Goal: Communication & Community: Answer question/provide support

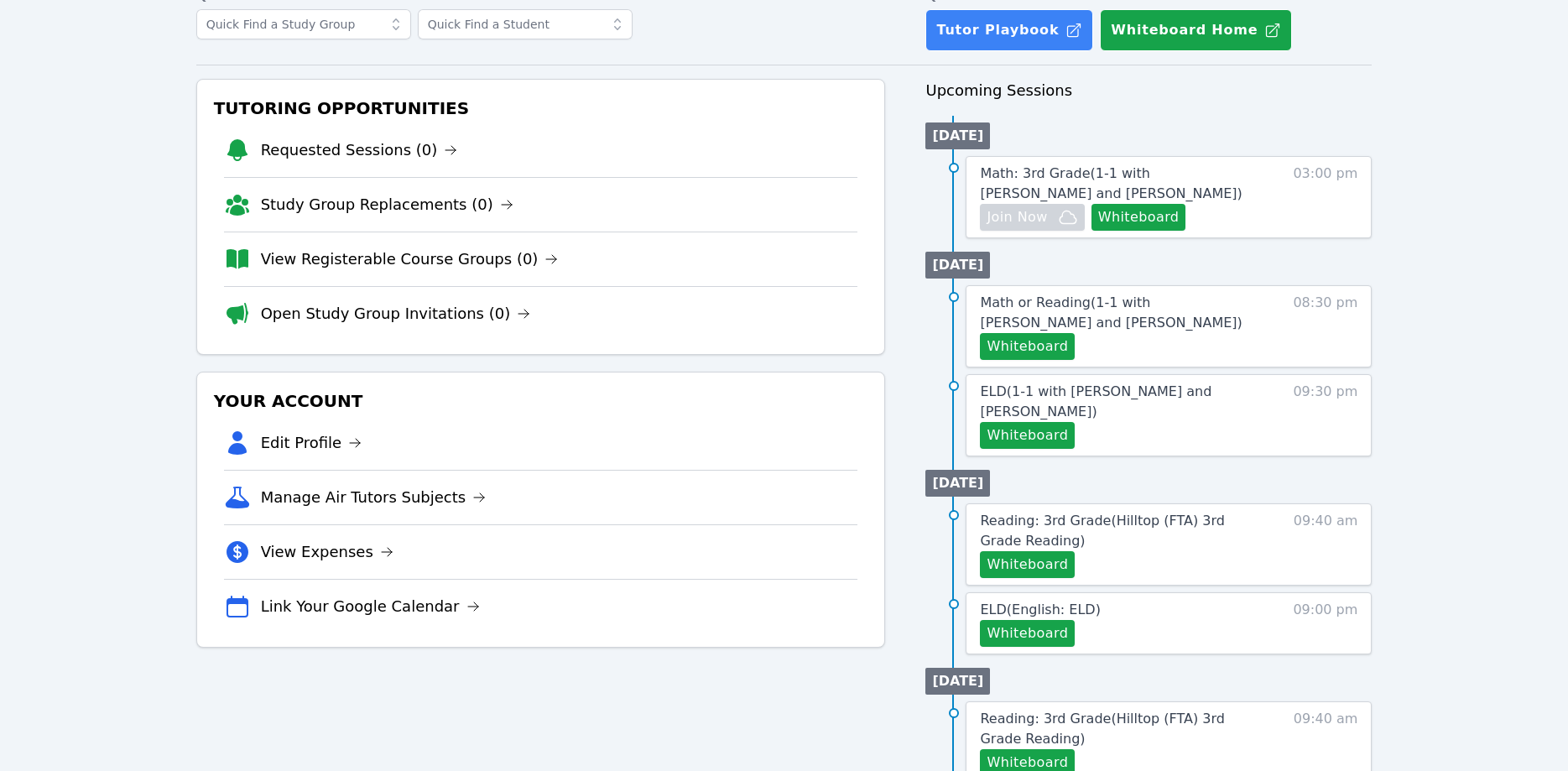
scroll to position [171, 0]
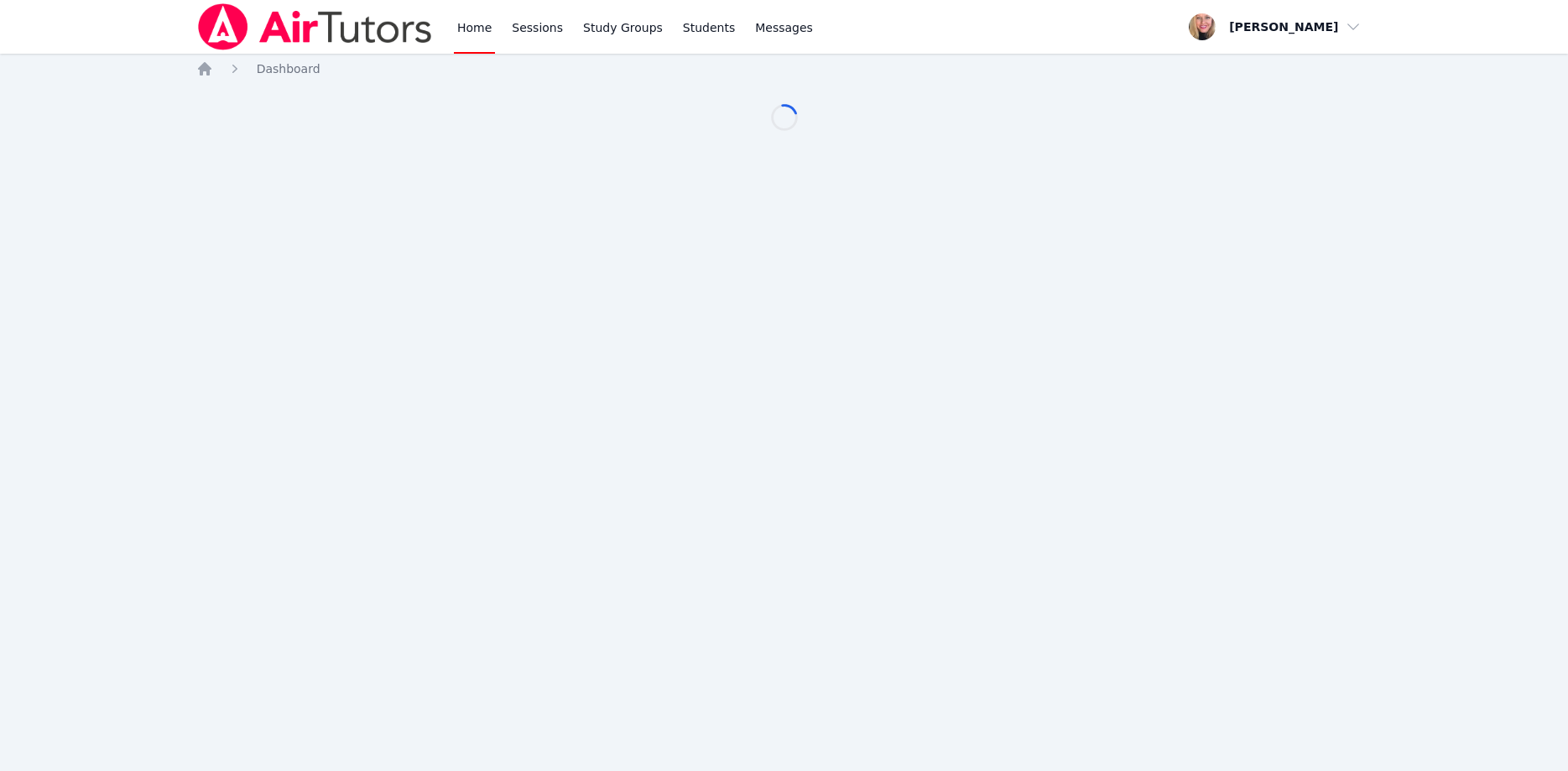
scroll to position [171, 0]
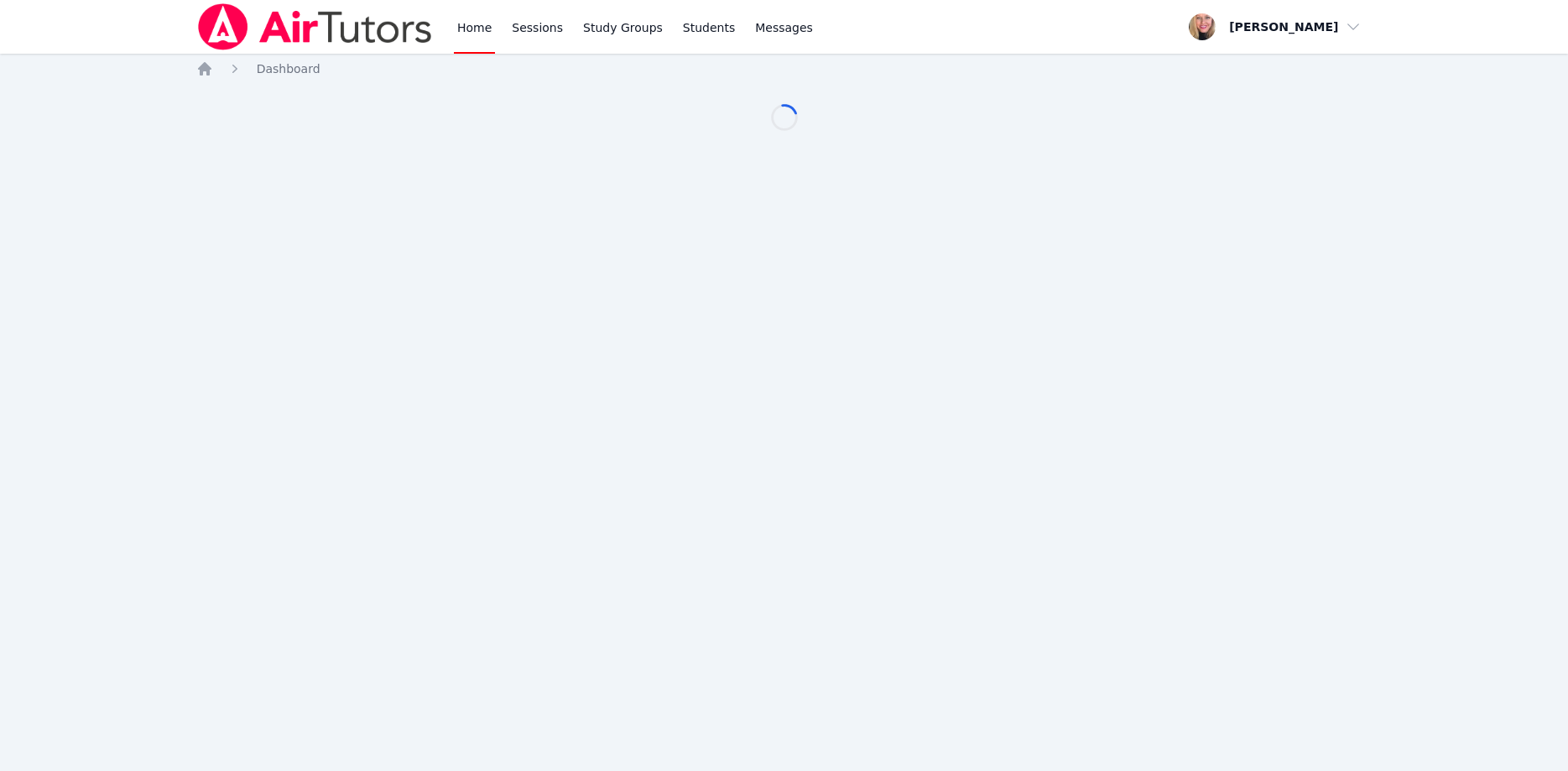
scroll to position [171, 0]
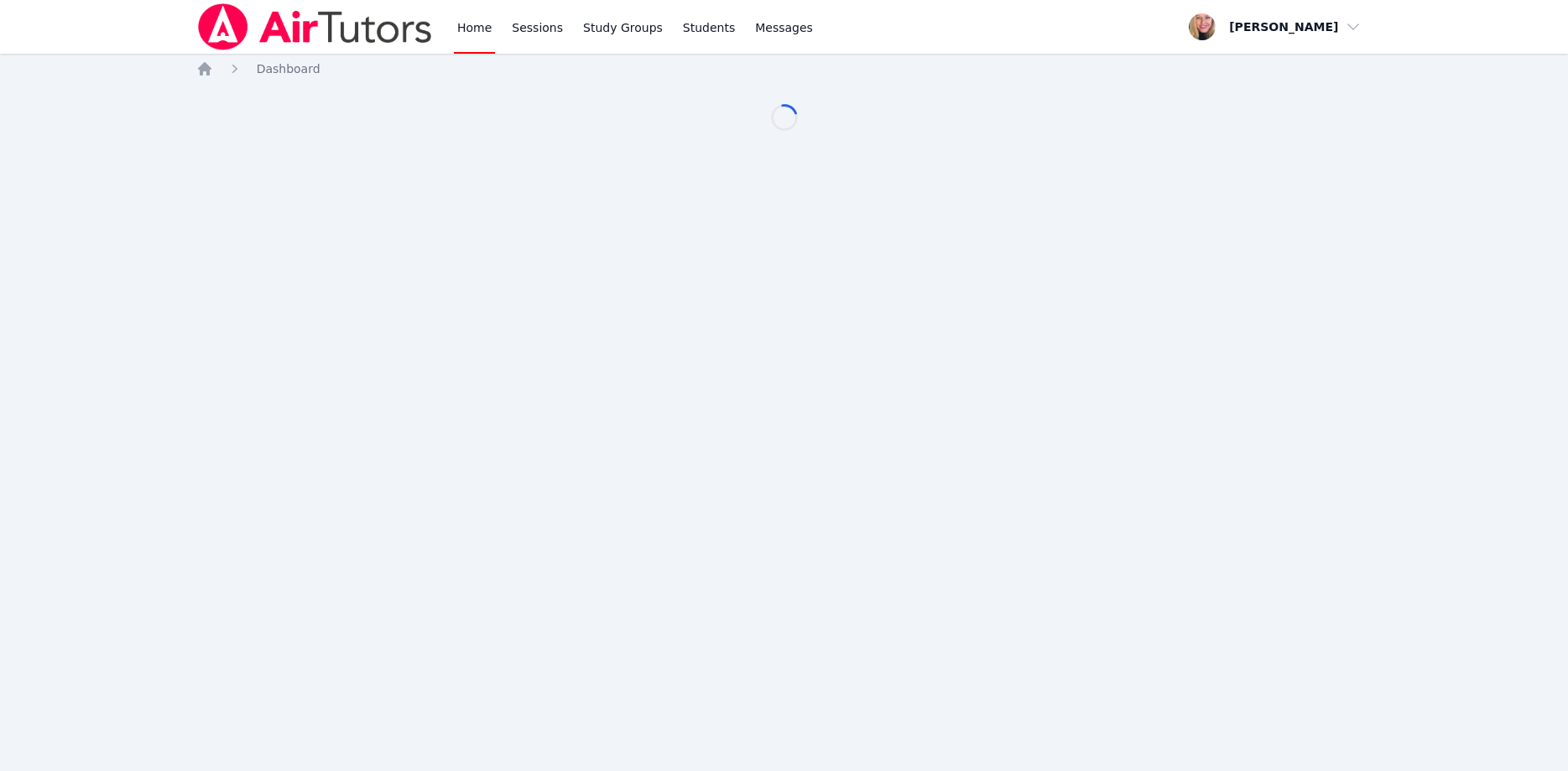
scroll to position [171, 0]
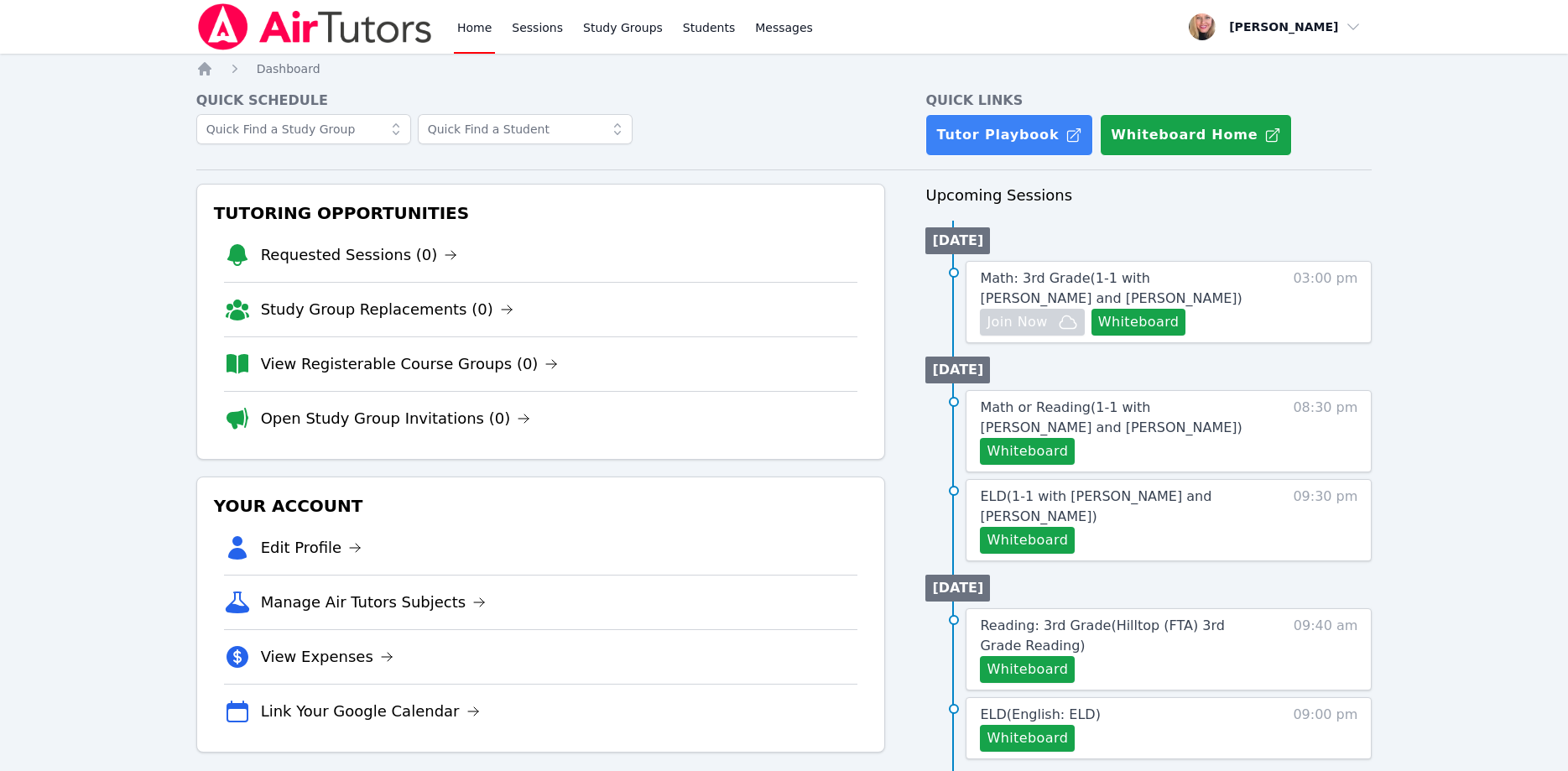
scroll to position [171, 0]
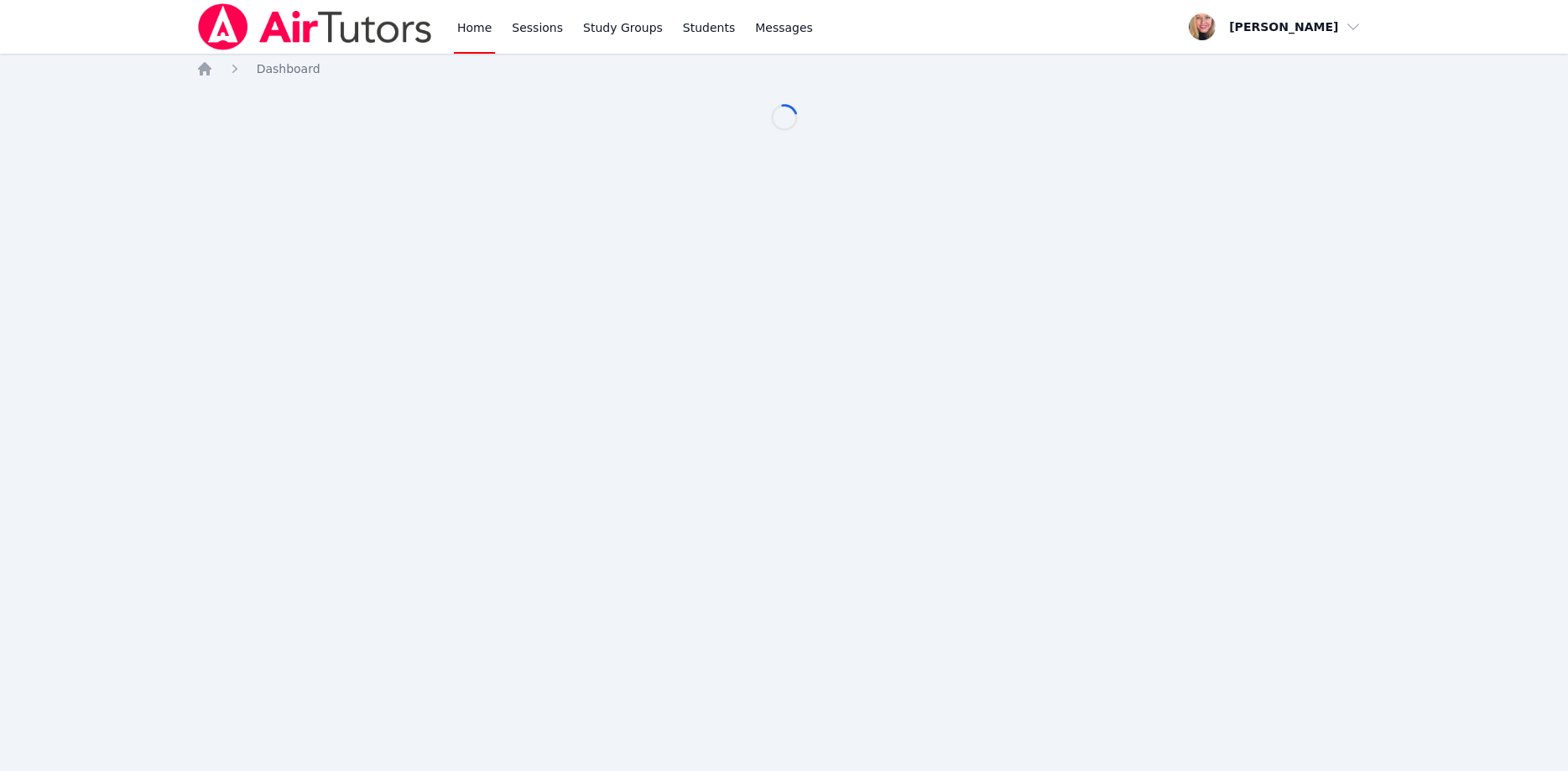
scroll to position [171, 0]
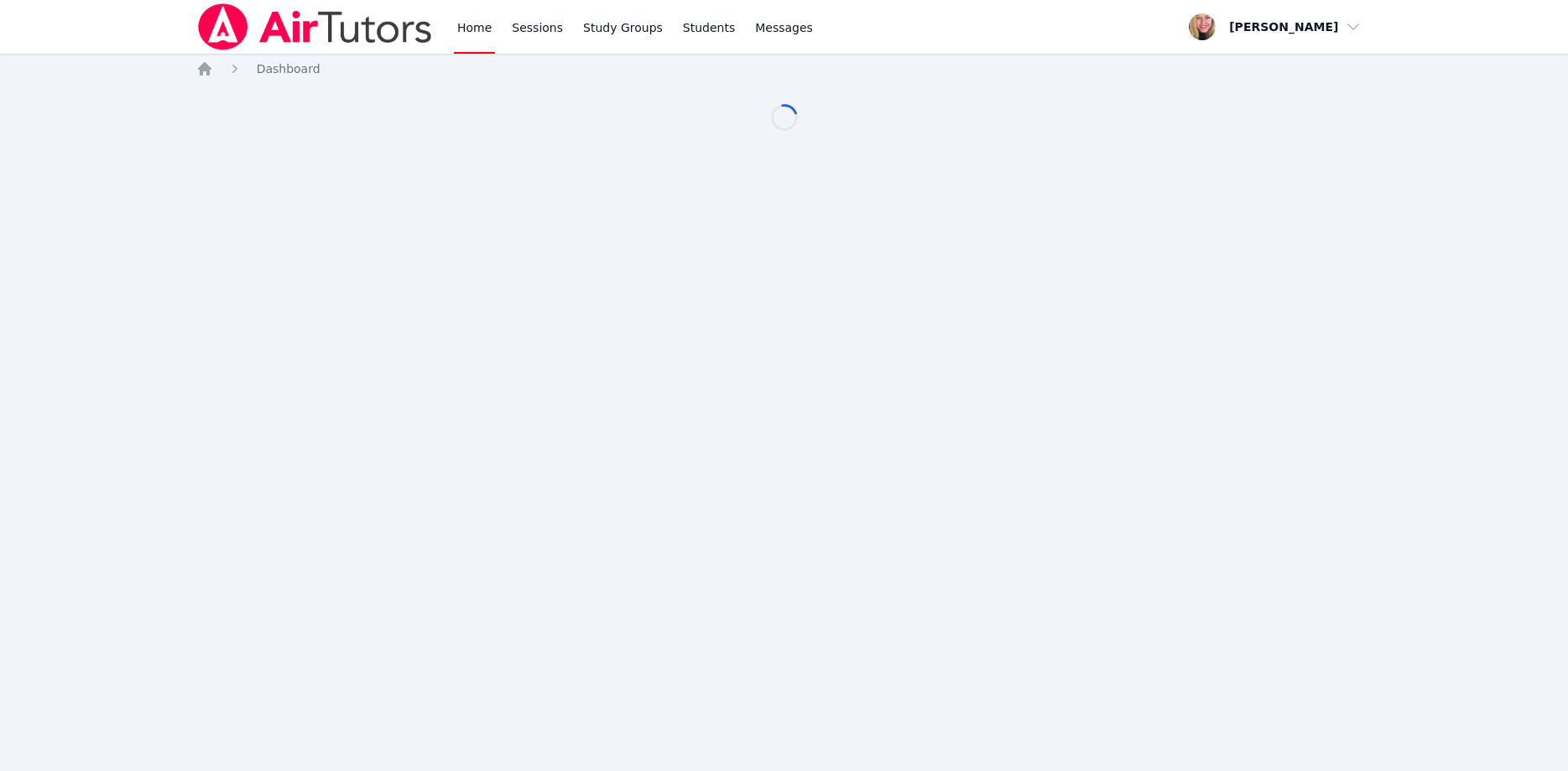
scroll to position [171, 0]
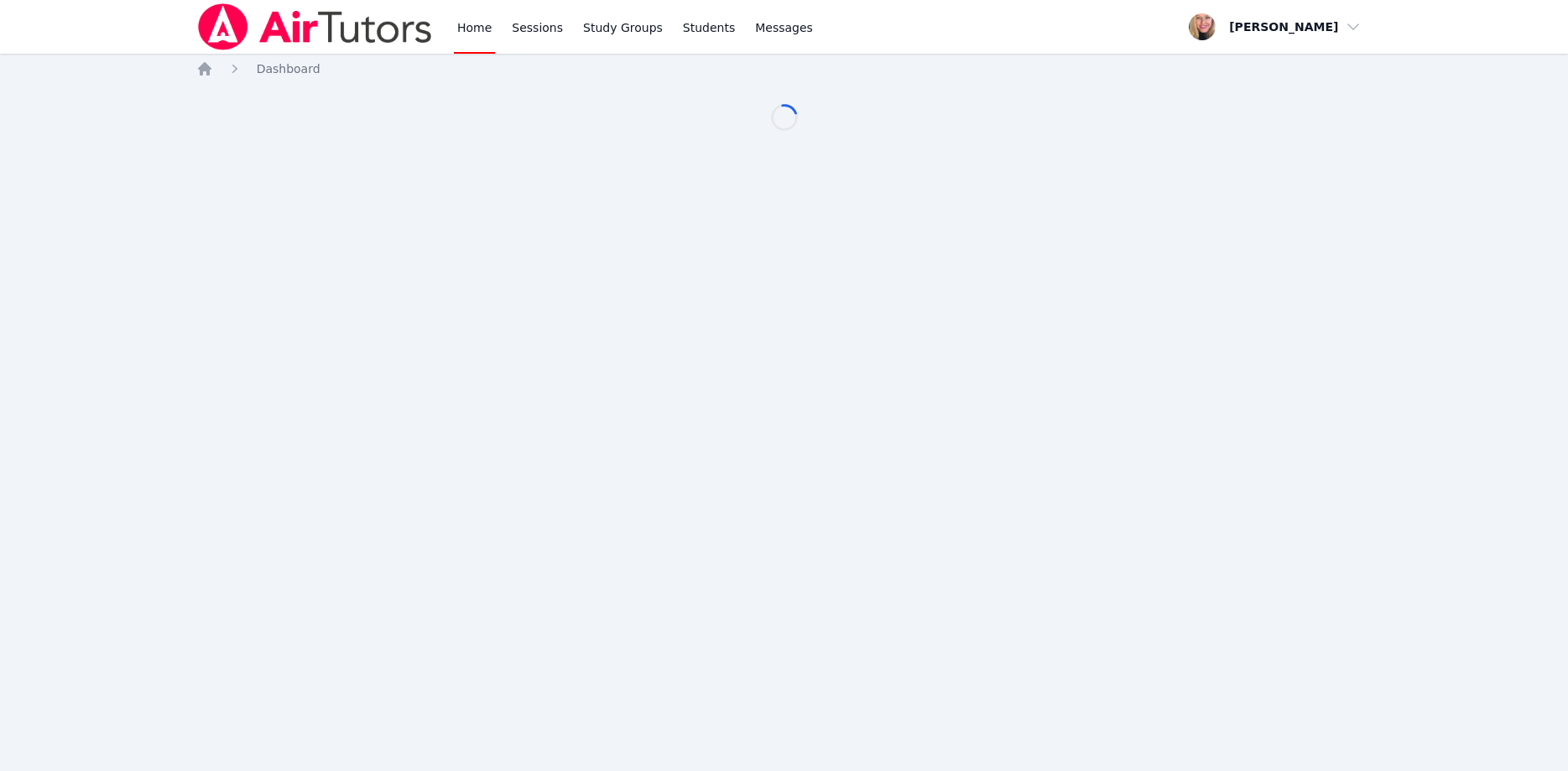
scroll to position [171, 0]
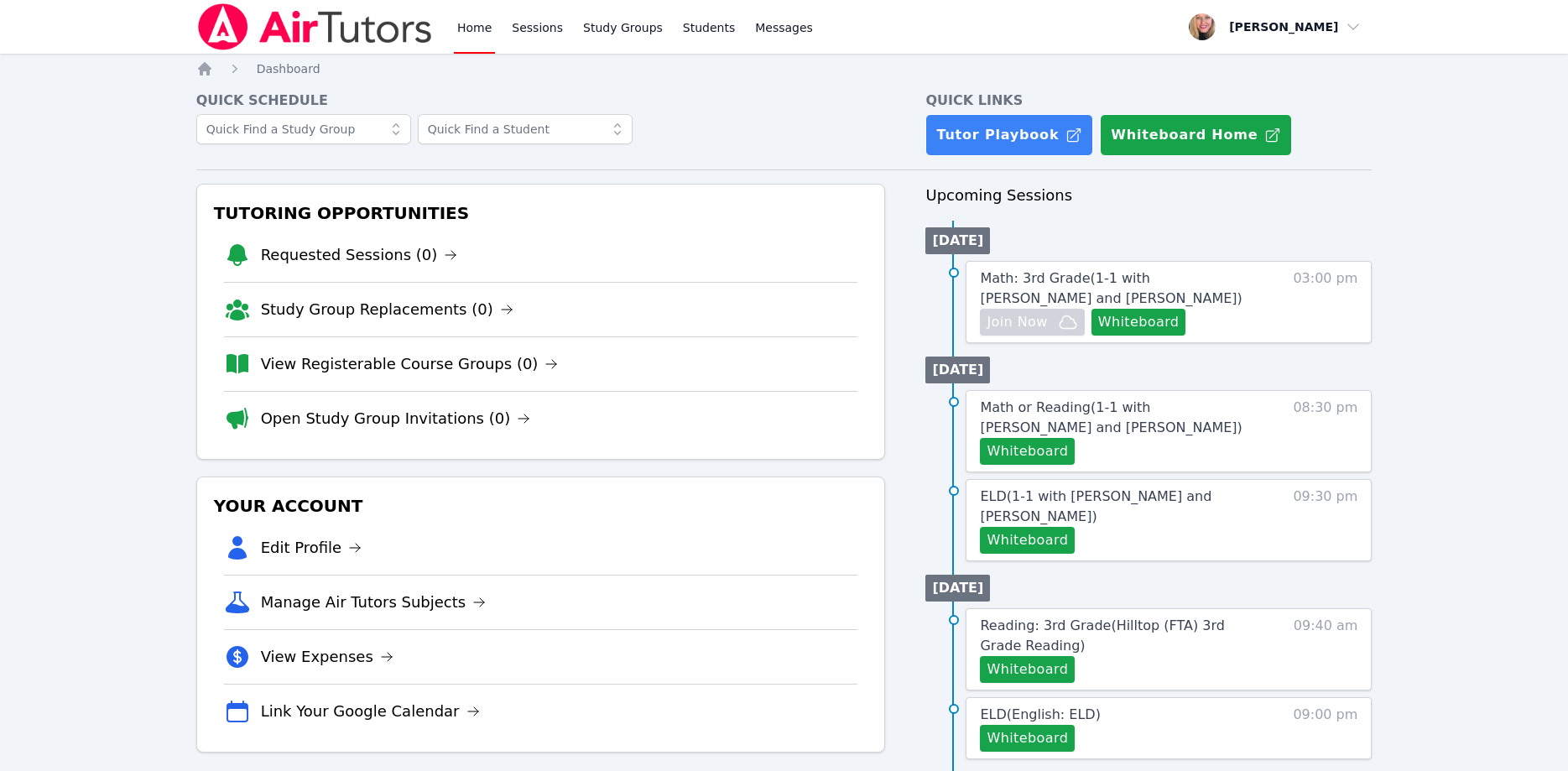
scroll to position [171, 0]
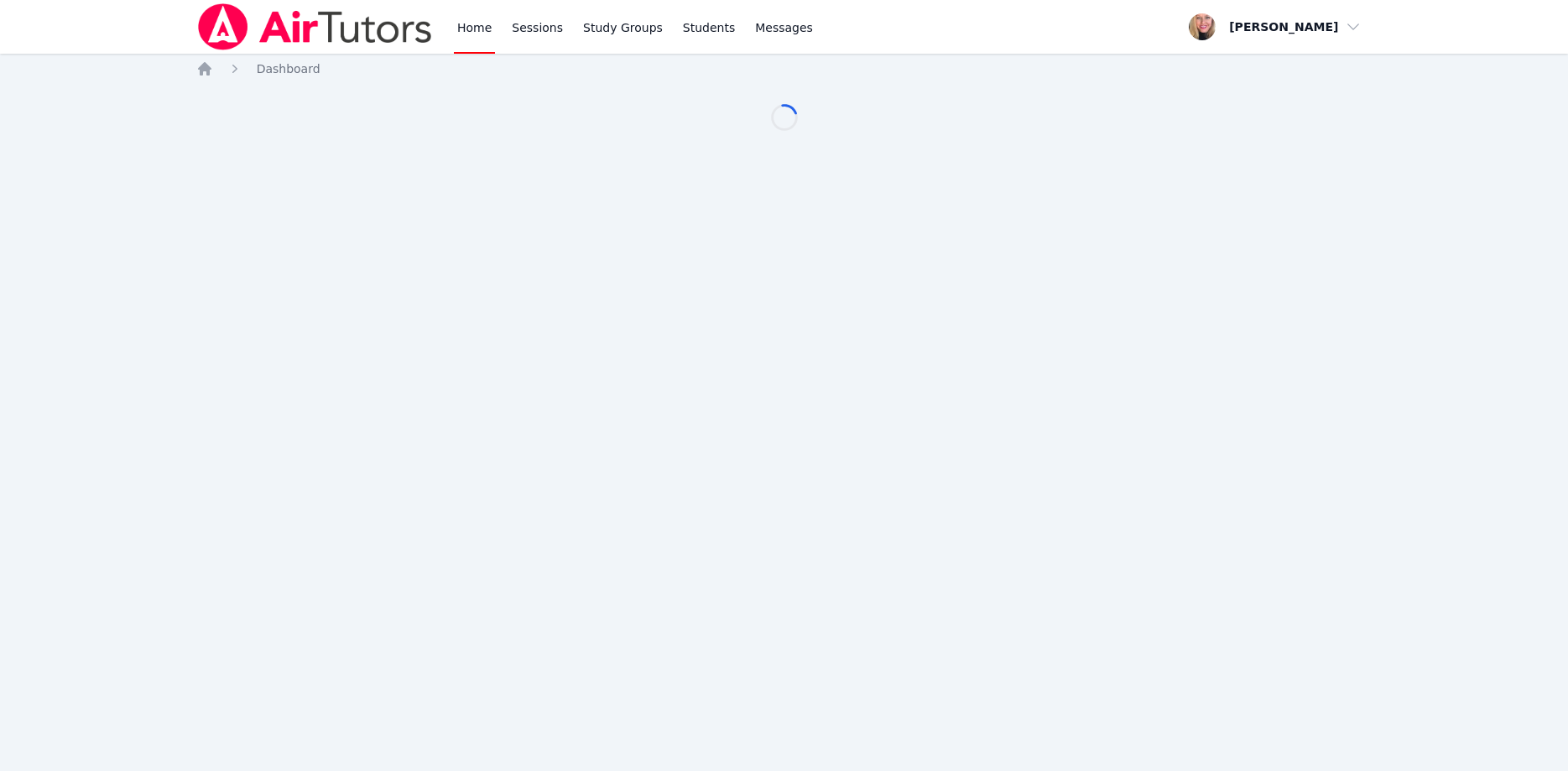
scroll to position [171, 0]
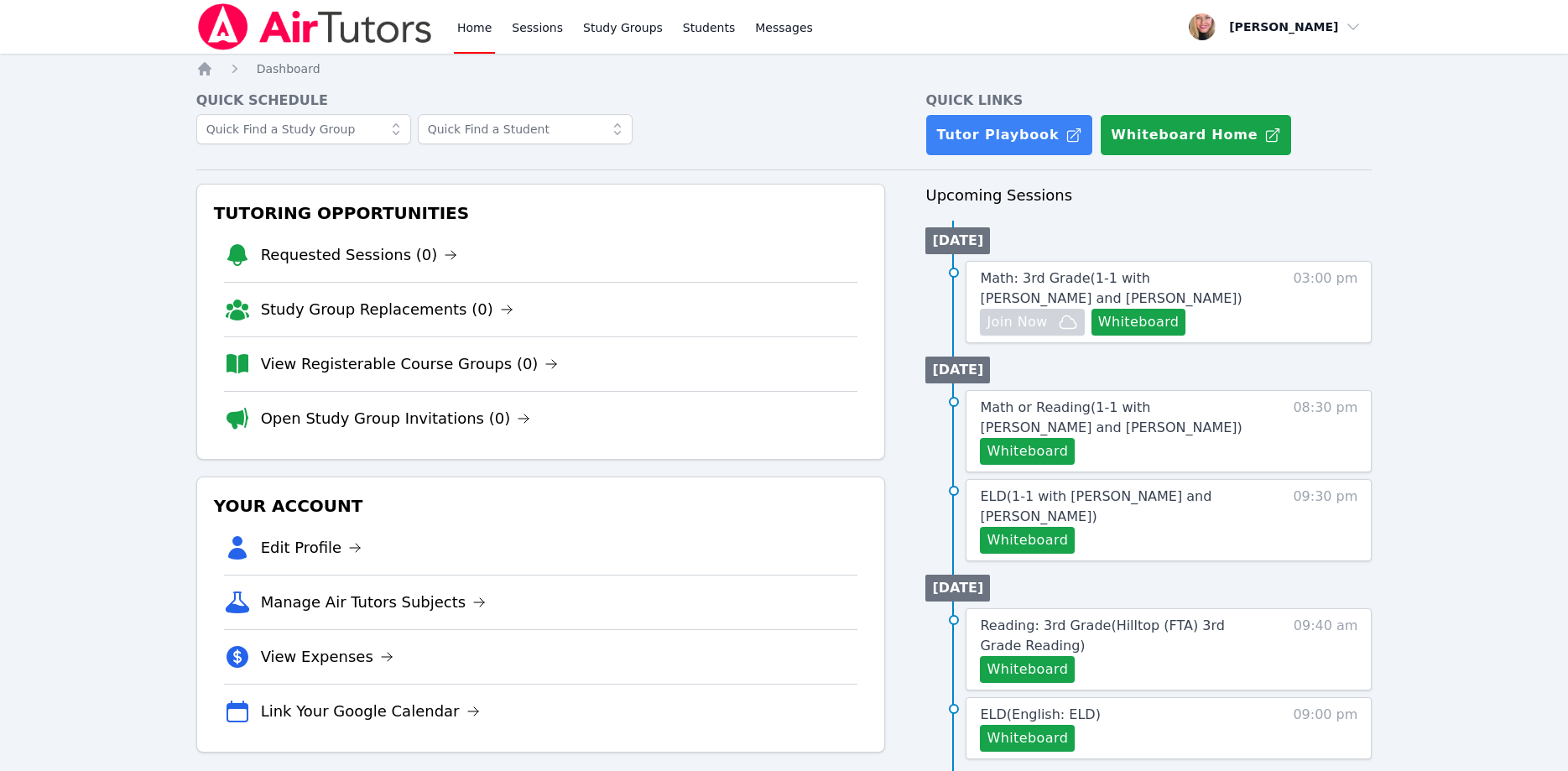
scroll to position [171, 0]
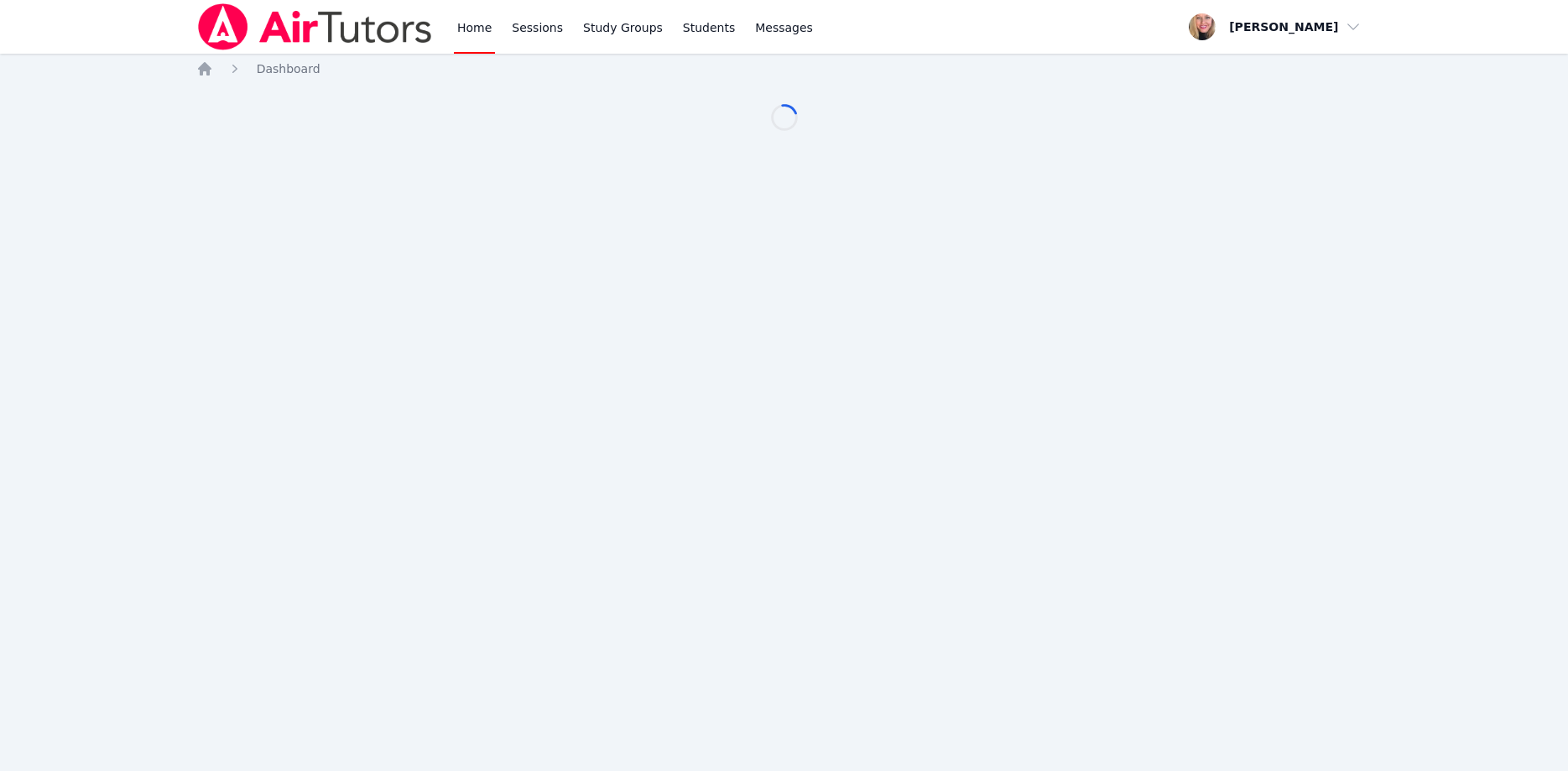
scroll to position [171, 0]
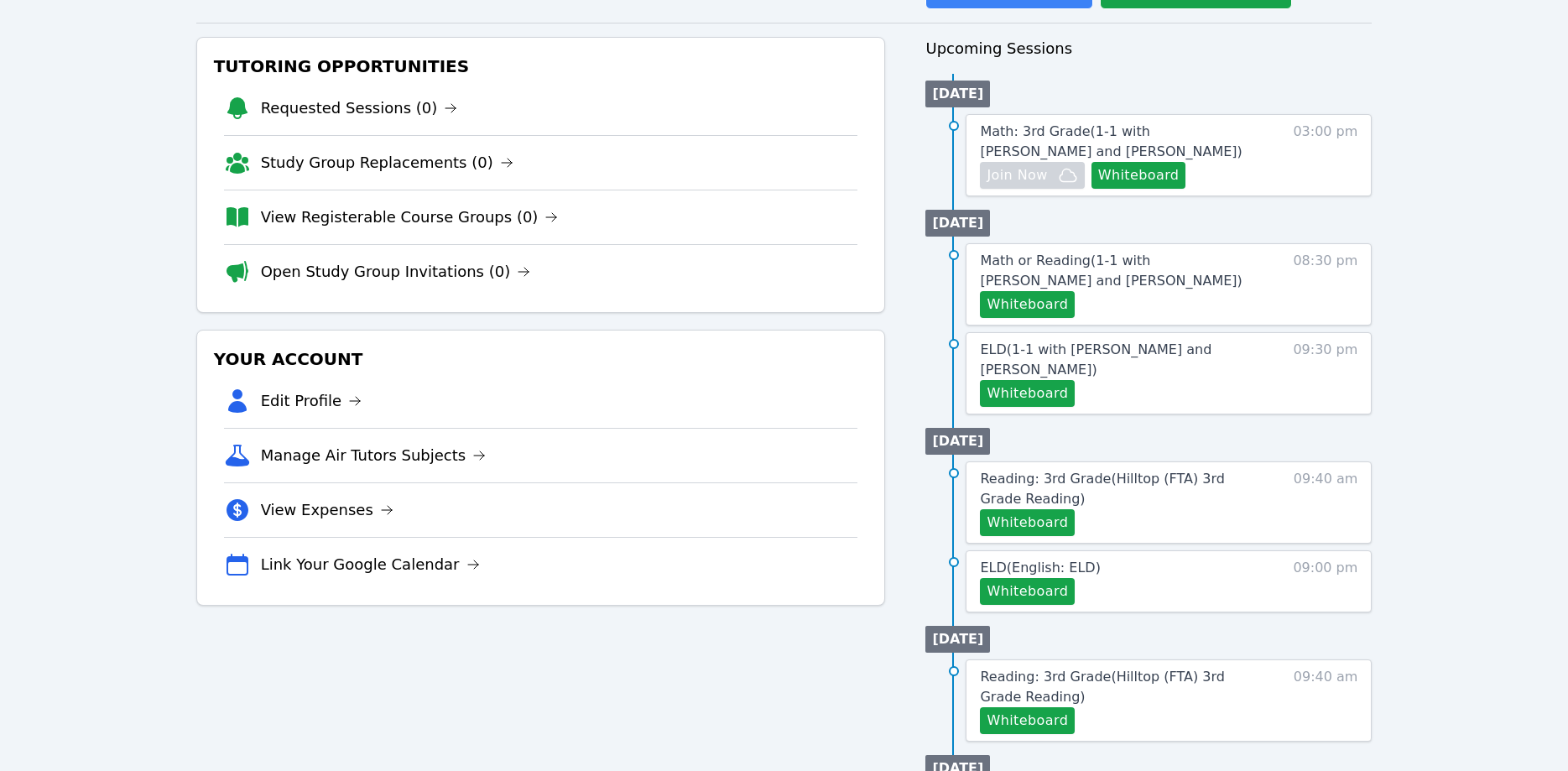
scroll to position [171, 0]
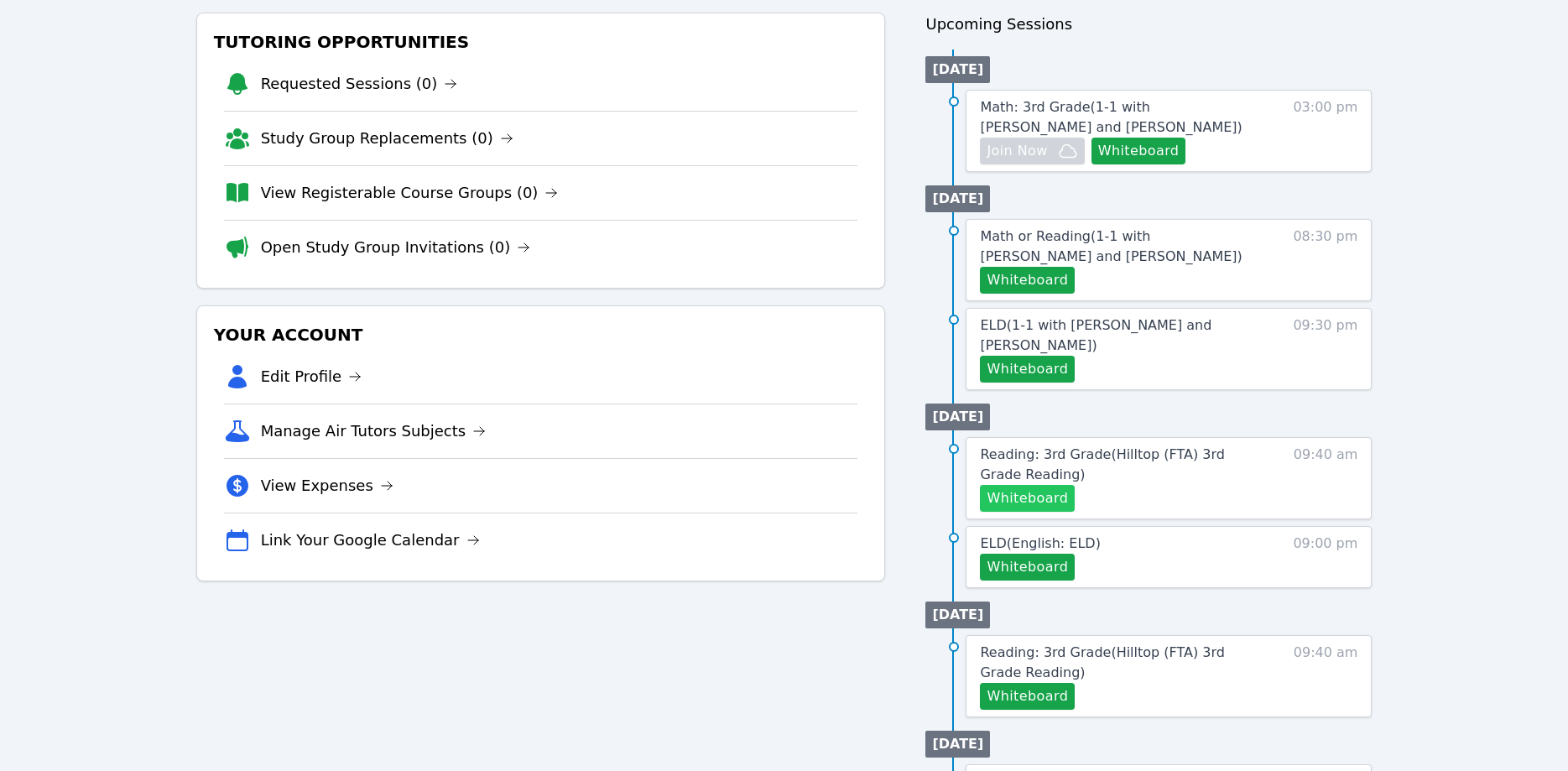
click at [1009, 485] on button "Whiteboard" at bounding box center [1027, 498] width 95 height 26
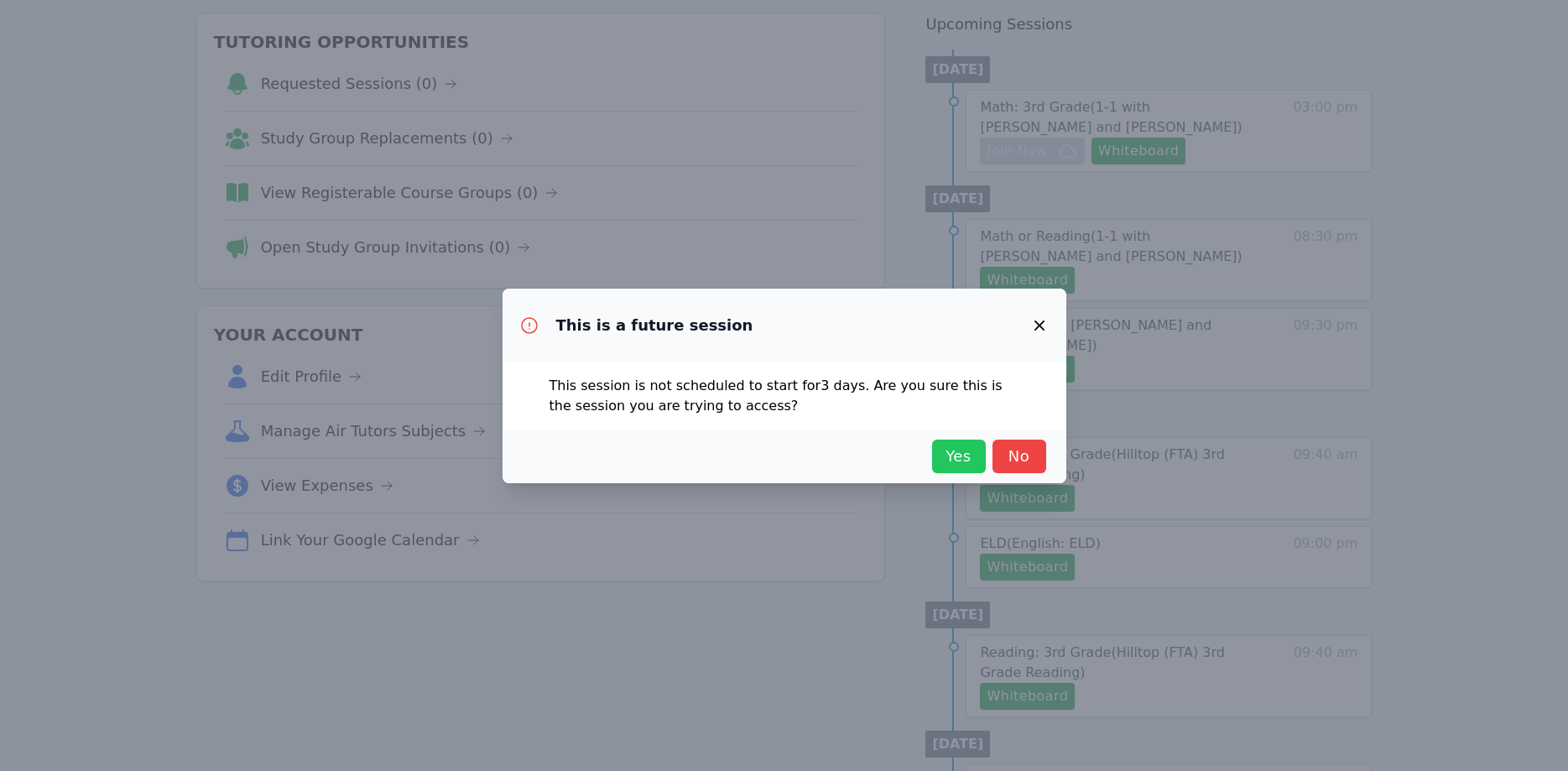
click at [957, 454] on span "Yes" at bounding box center [959, 457] width 37 height 24
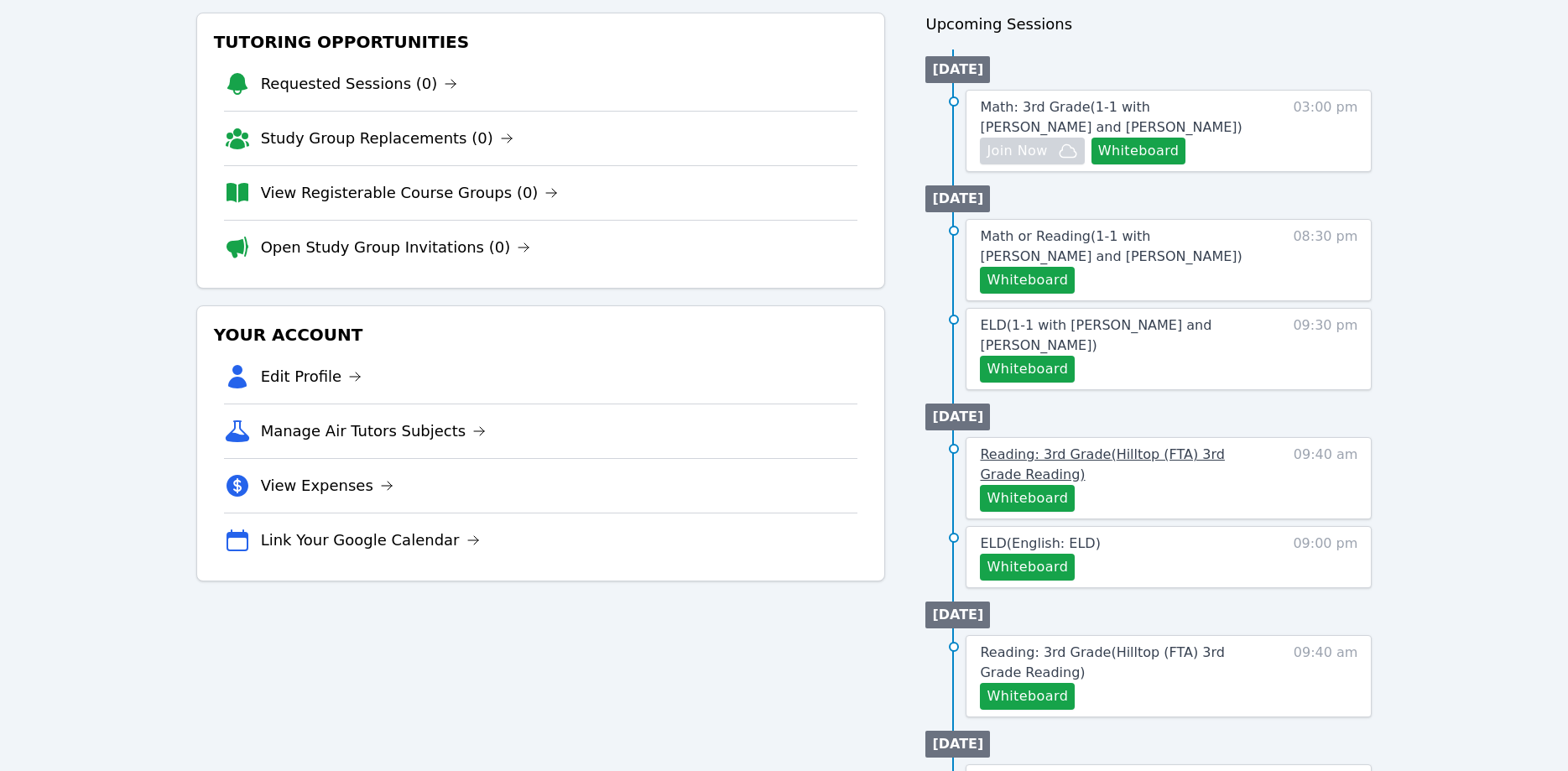
click at [1172, 447] on span "Reading: 3rd Grade ( Hilltop (FTA) 3rd Grade Reading )" at bounding box center [1101, 465] width 244 height 37
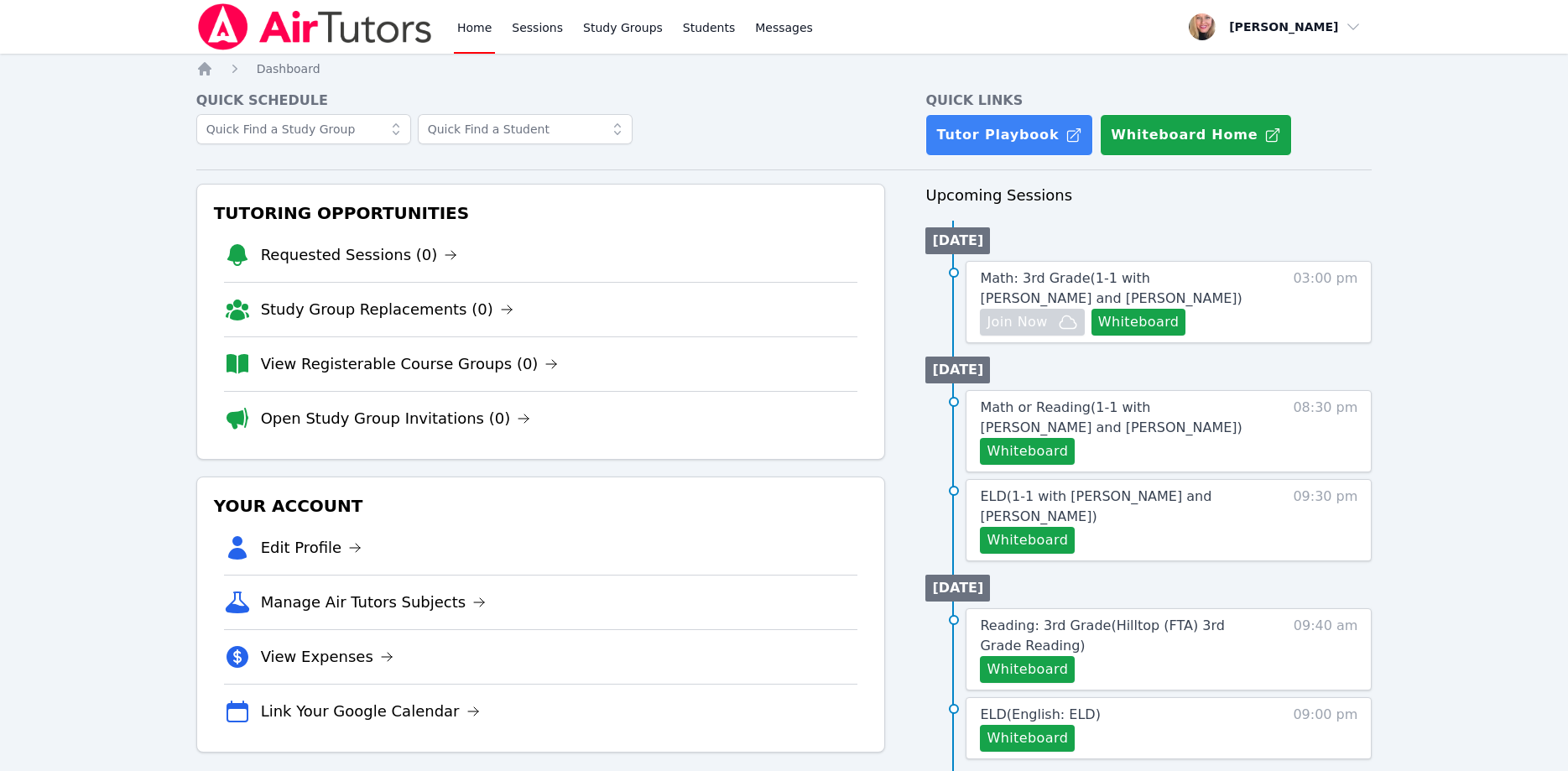
scroll to position [171, 0]
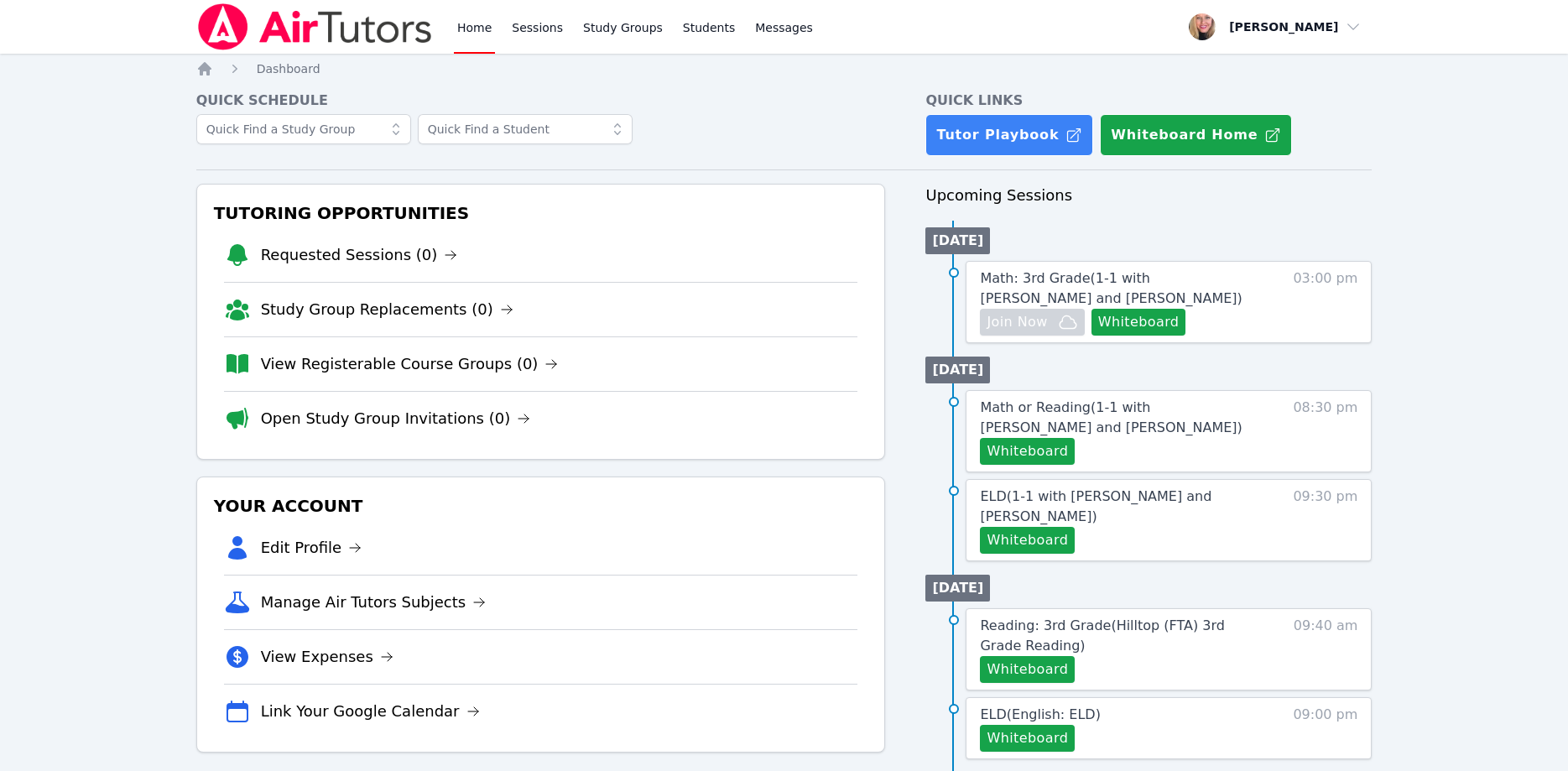
scroll to position [171, 0]
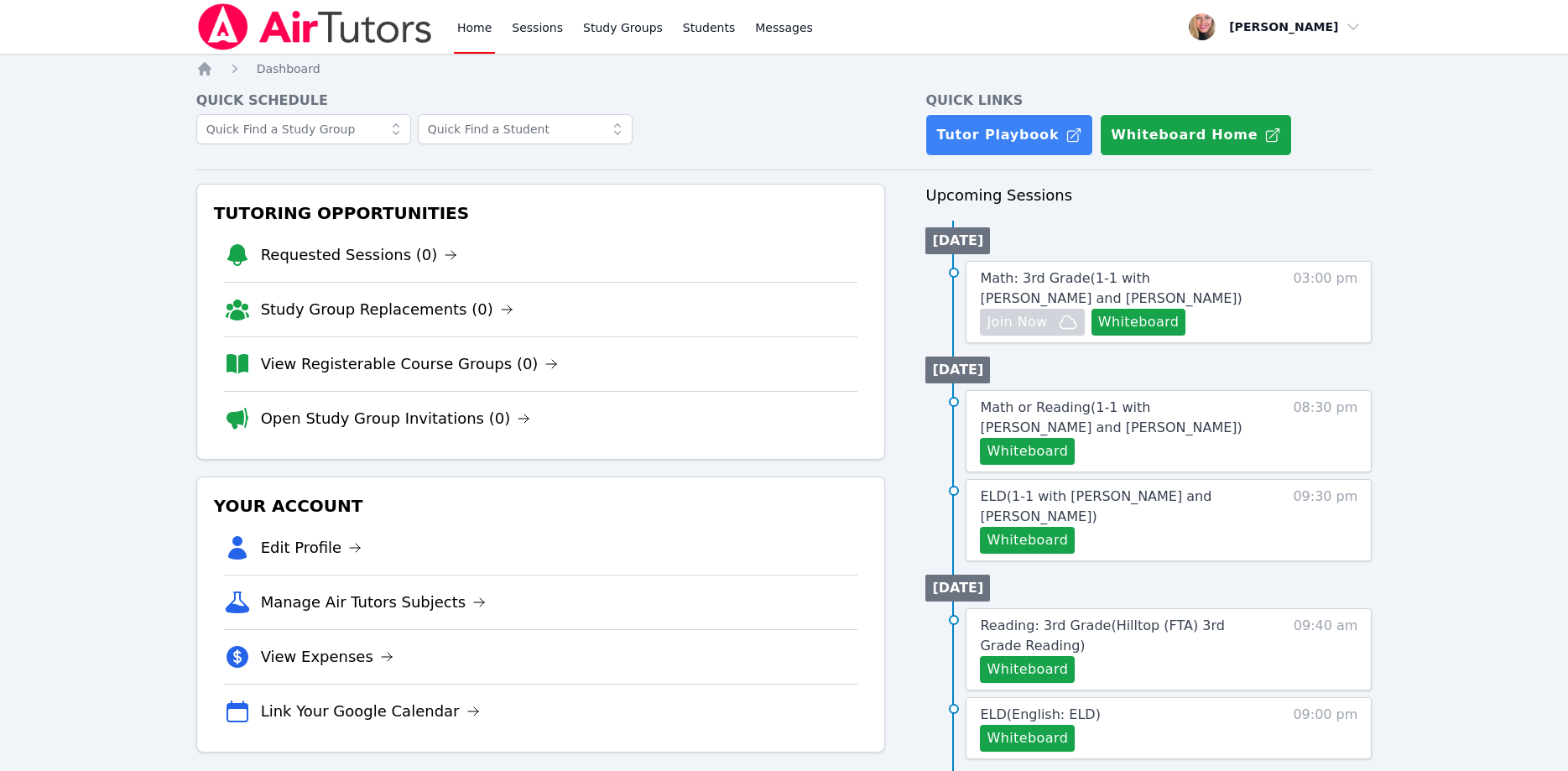
scroll to position [171, 0]
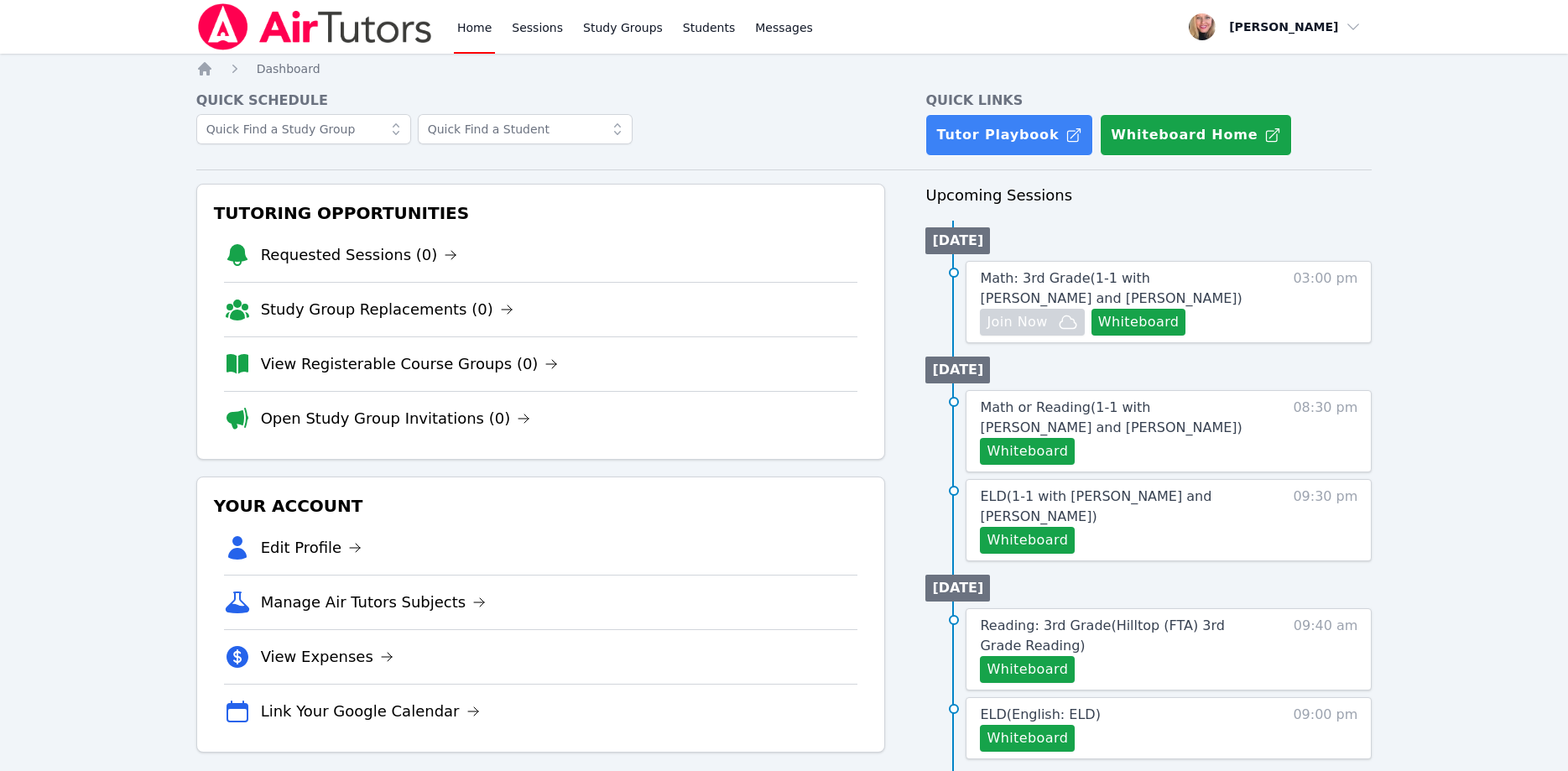
scroll to position [171, 0]
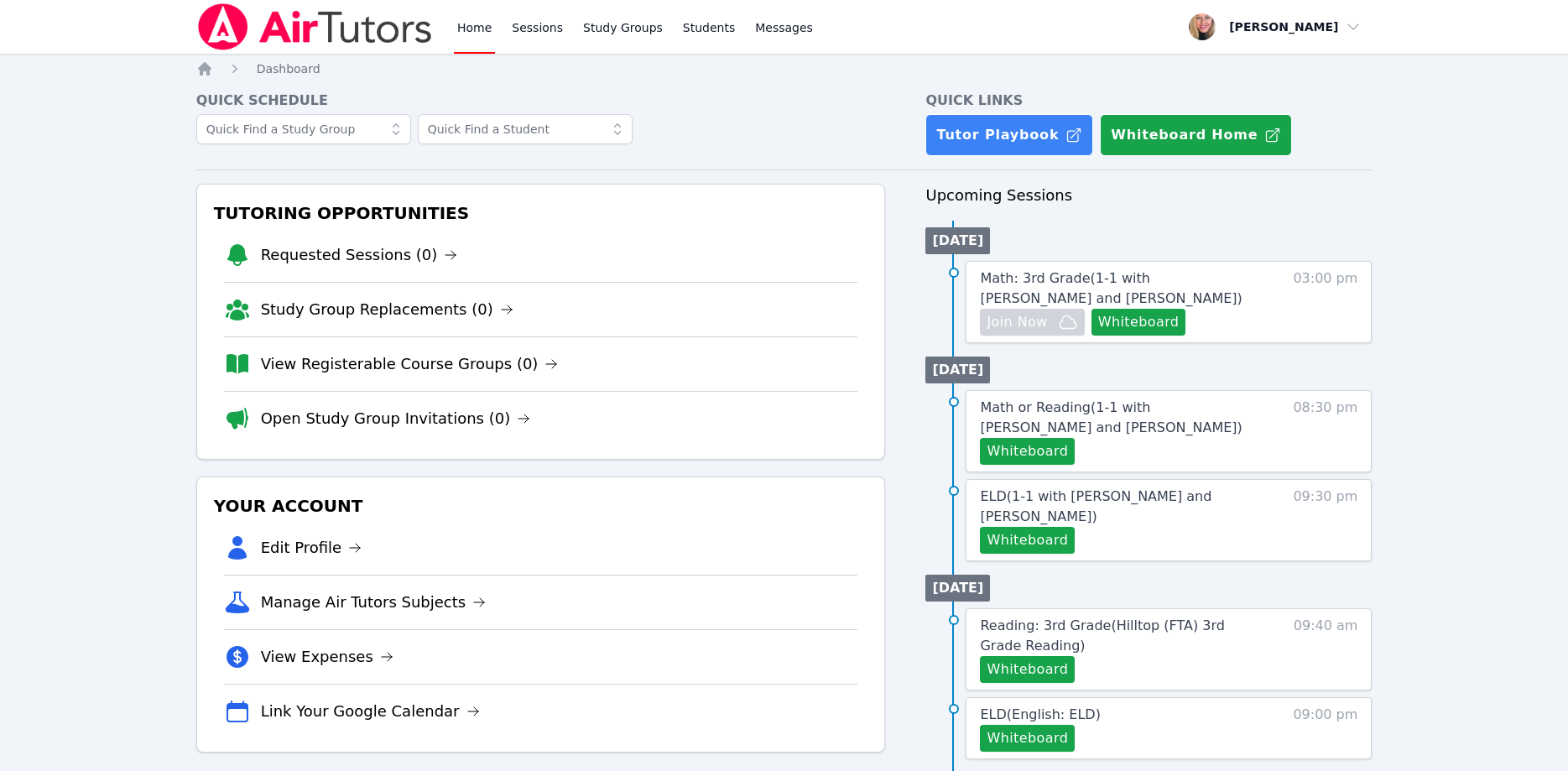
scroll to position [171, 0]
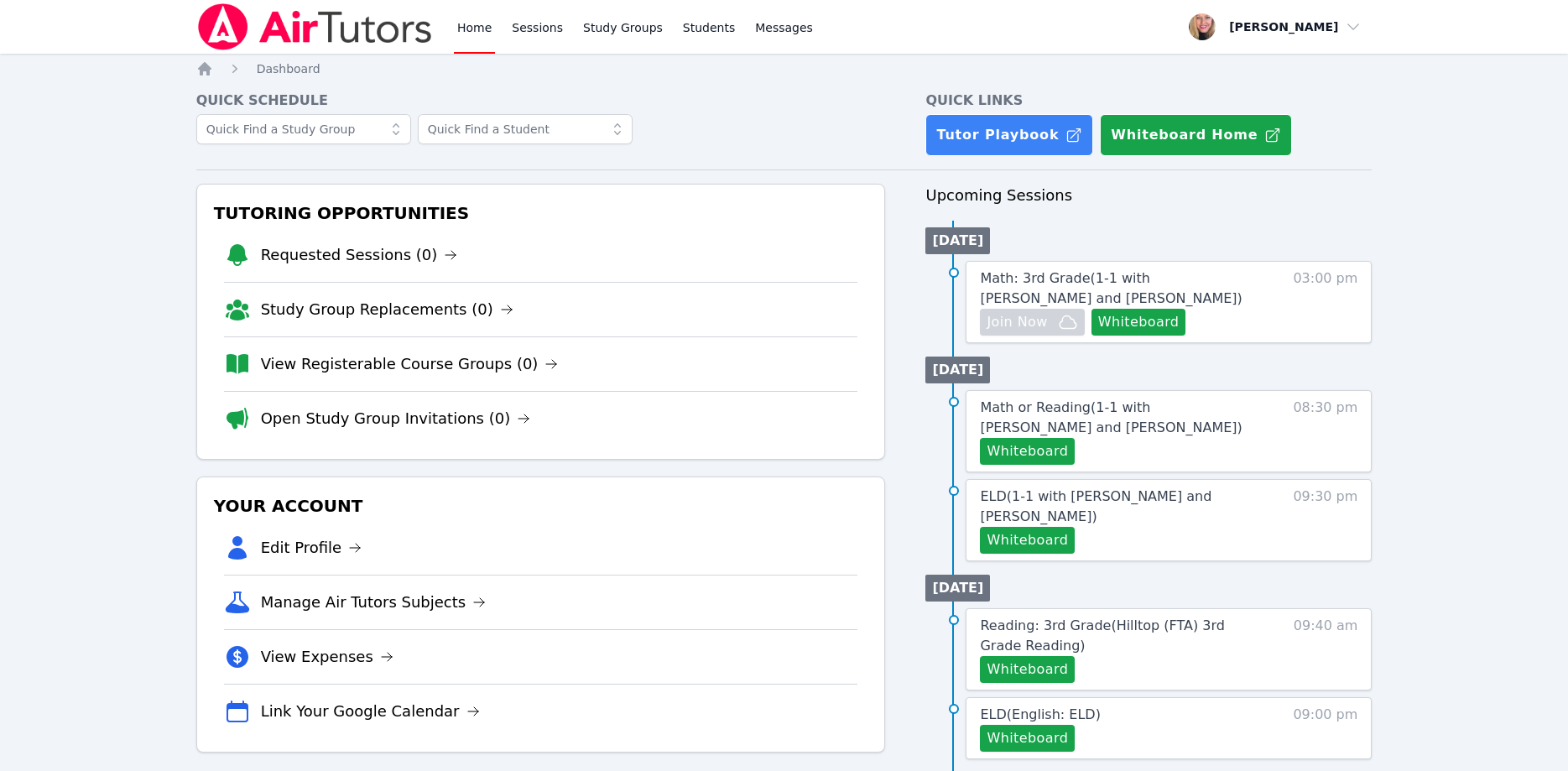
scroll to position [171, 0]
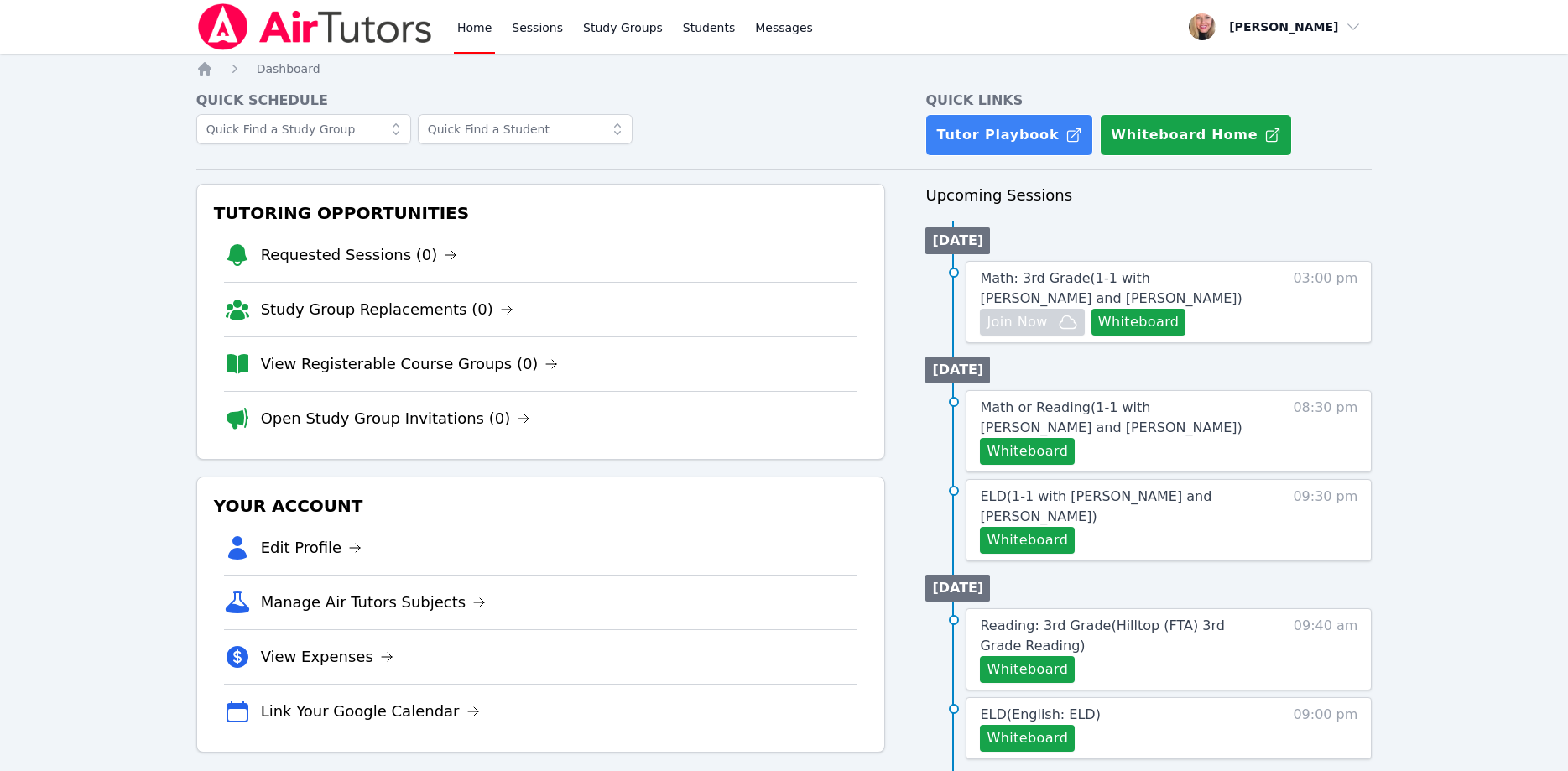
scroll to position [171, 0]
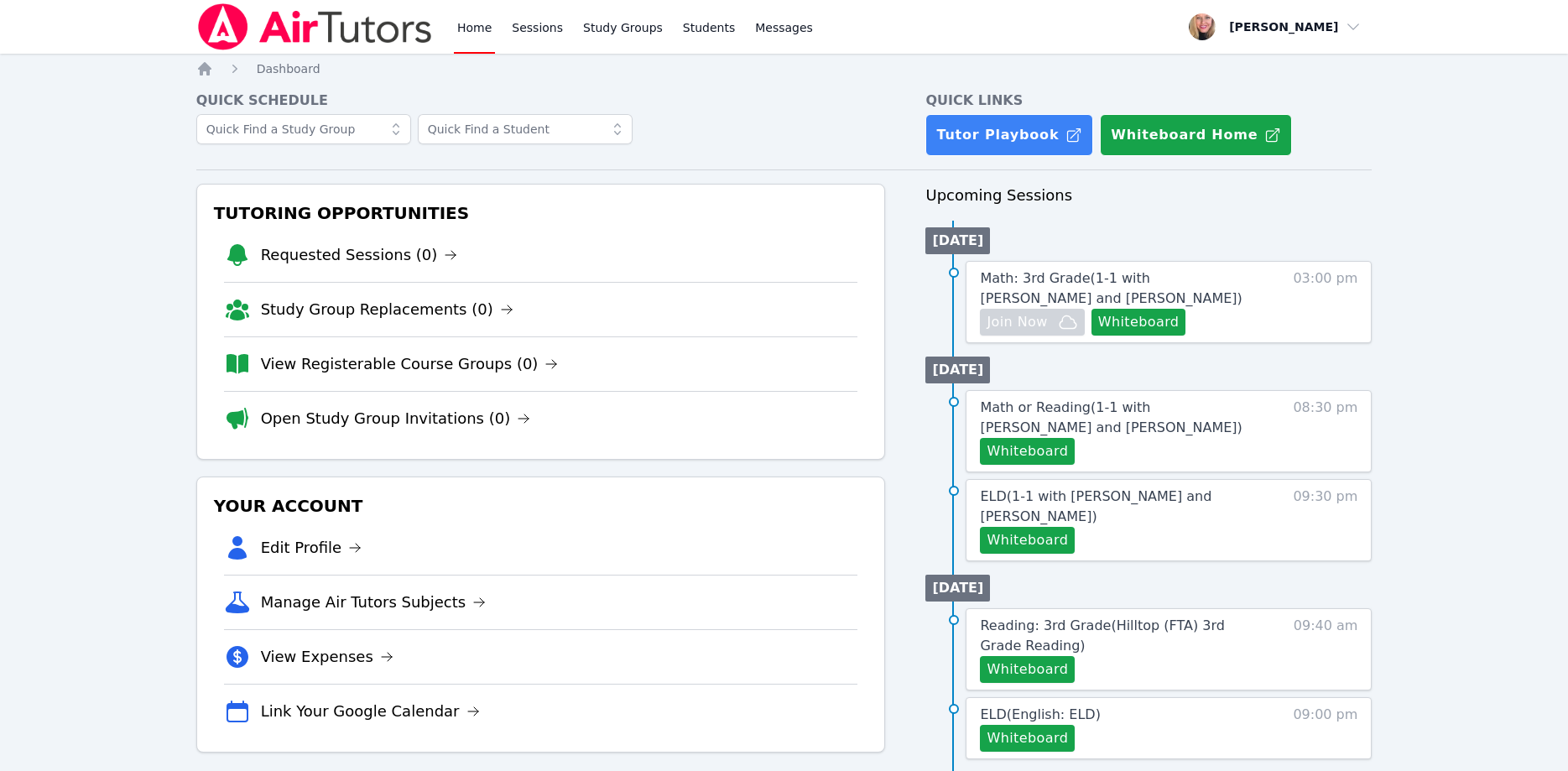
scroll to position [171, 0]
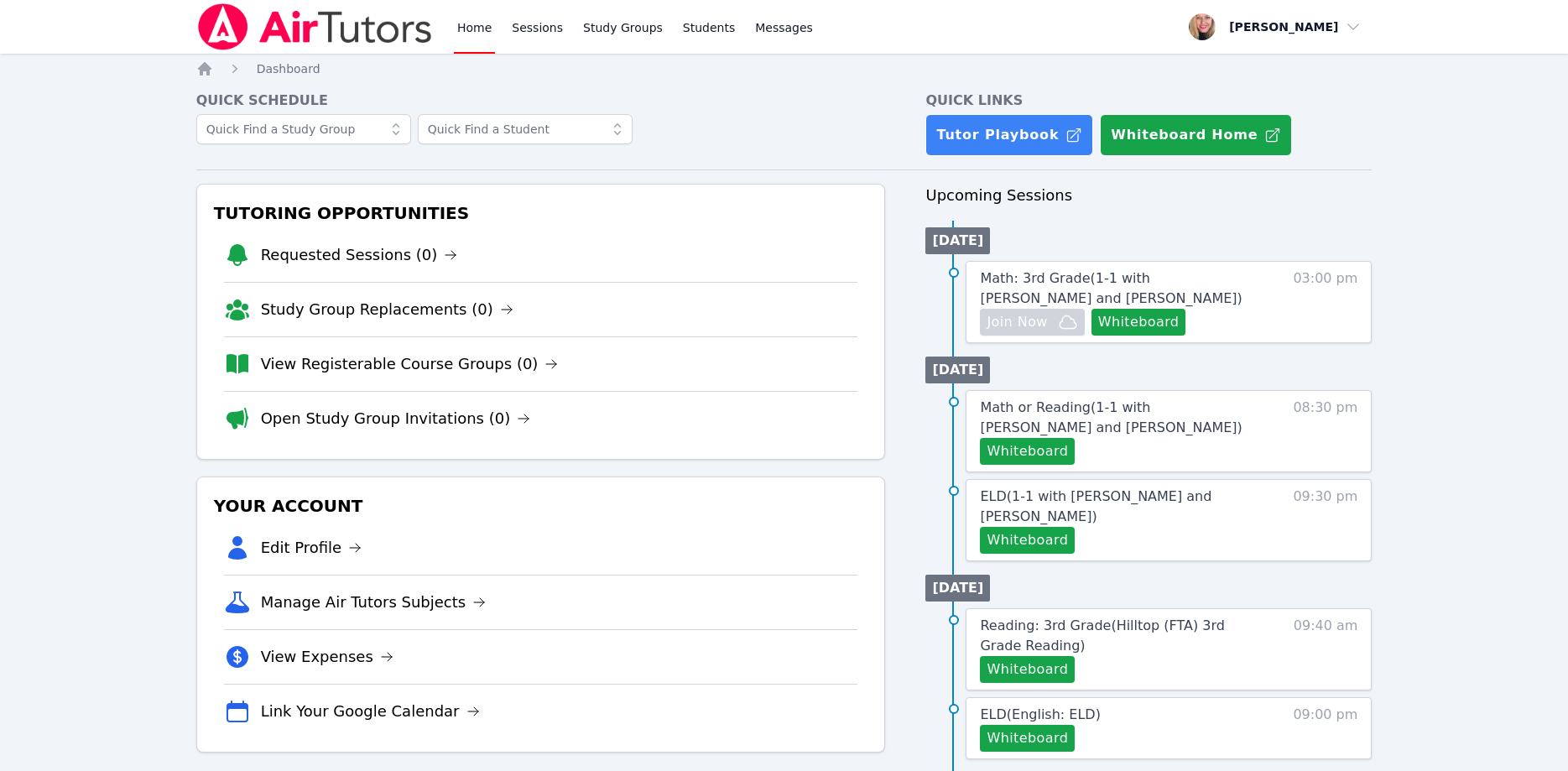
scroll to position [171, 0]
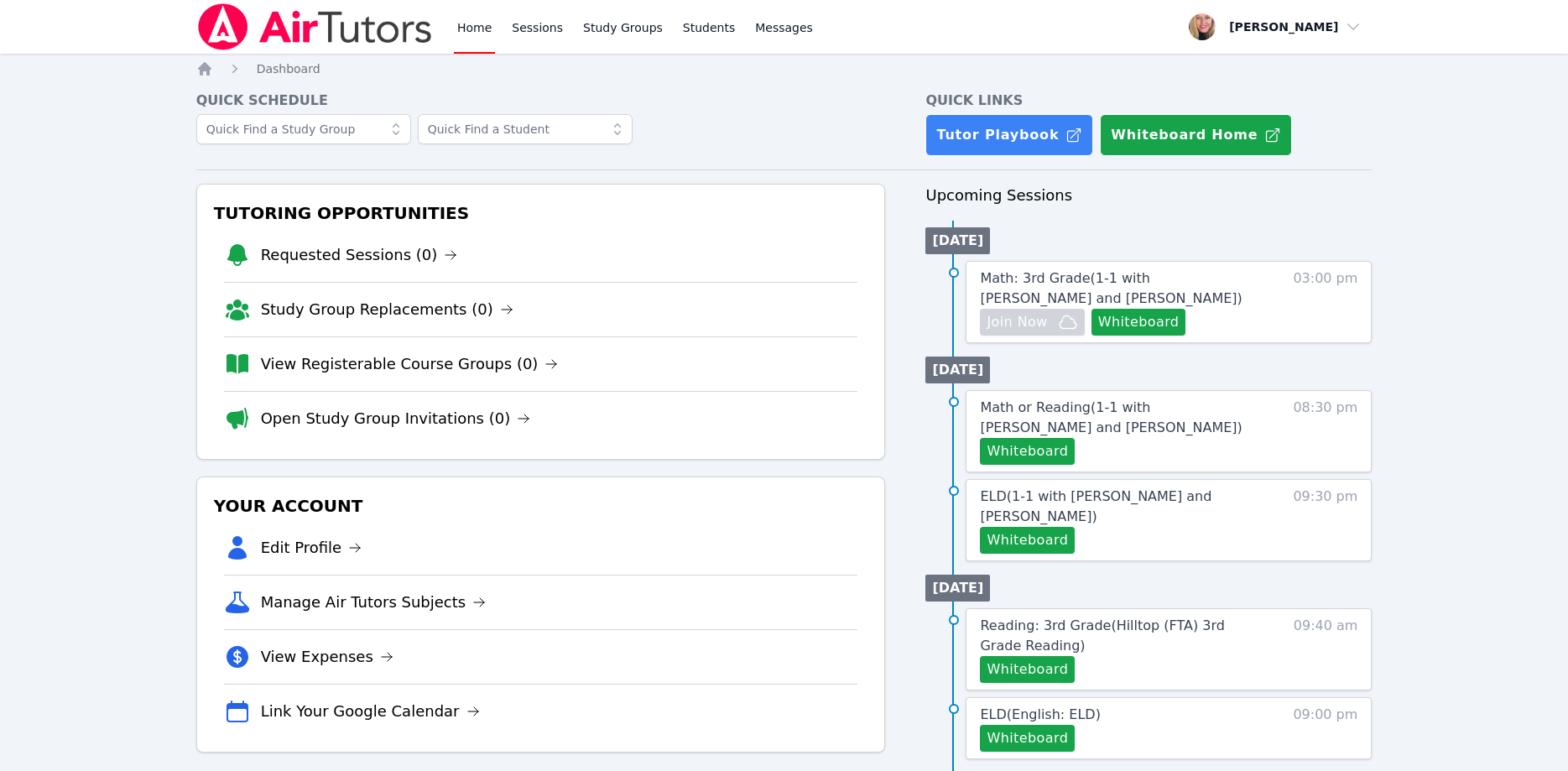
scroll to position [171, 0]
